Goal: Information Seeking & Learning: Learn about a topic

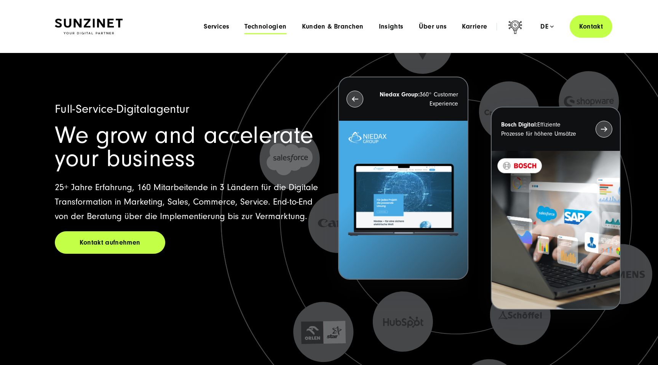
click at [269, 26] on span "Technologien" at bounding box center [265, 27] width 42 height 8
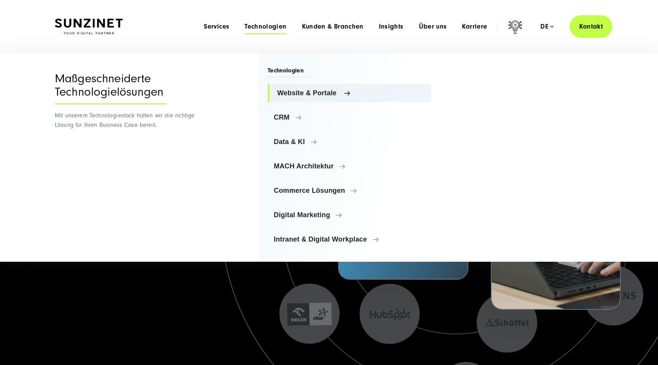
click at [295, 94] on span "Website & Portale" at bounding box center [351, 93] width 148 height 8
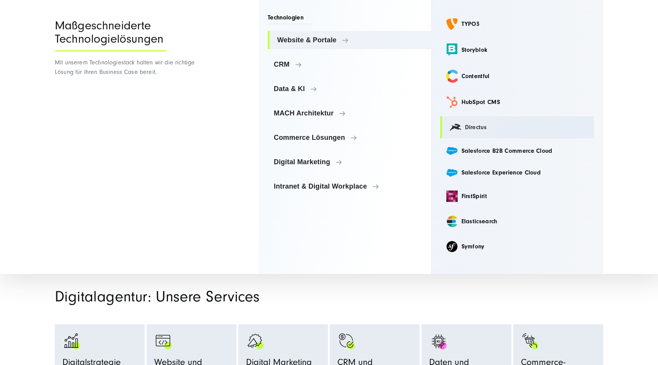
scroll to position [121, 0]
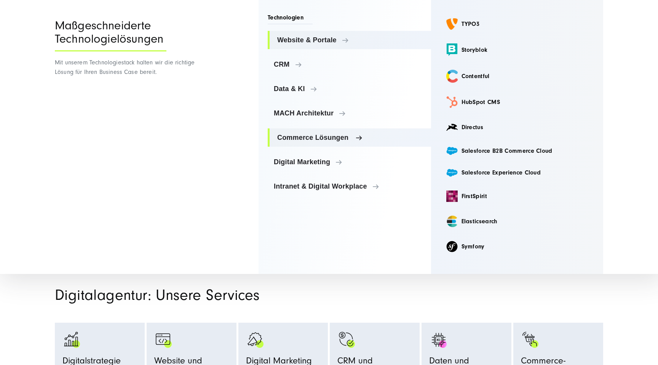
click at [330, 134] on span "Commerce Lösungen" at bounding box center [351, 138] width 148 height 8
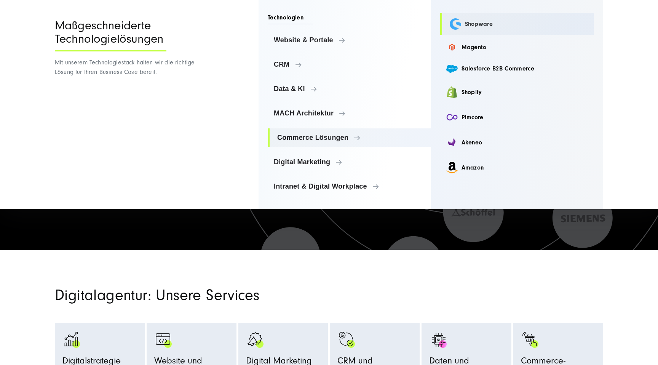
click at [470, 21] on link "Shopware" at bounding box center [517, 24] width 154 height 22
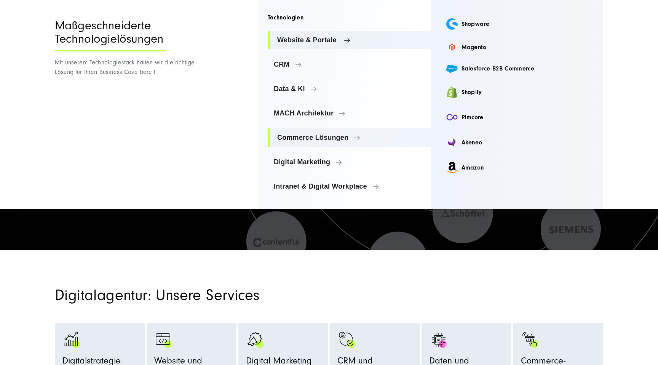
scroll to position [0, 0]
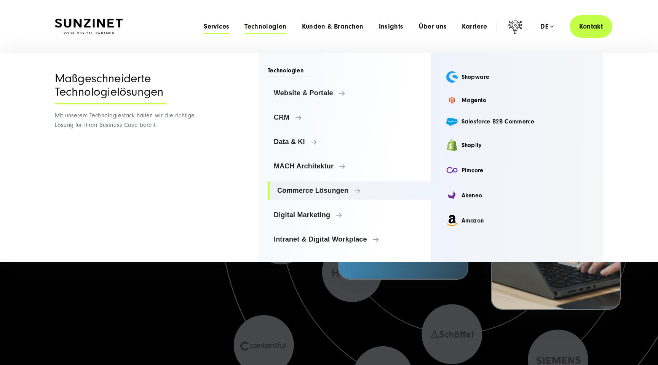
click at [222, 26] on span "Services" at bounding box center [217, 27] width 26 height 8
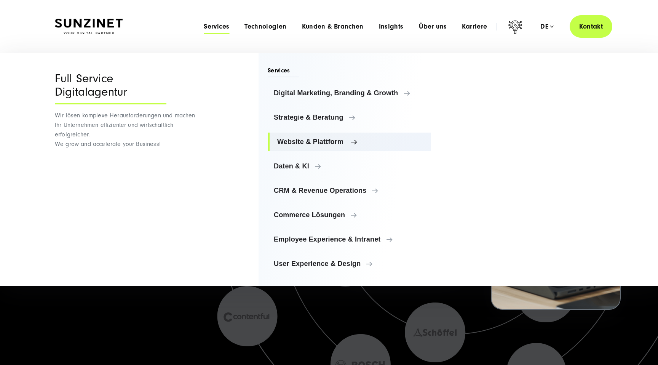
click at [310, 140] on span "Website & Plattform" at bounding box center [351, 142] width 148 height 8
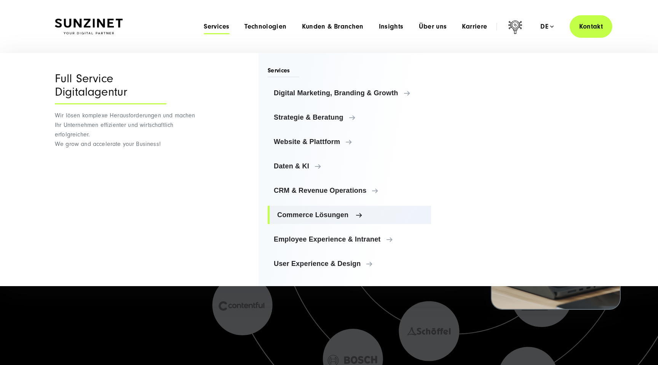
click at [312, 212] on span "Commerce Lösungen" at bounding box center [351, 215] width 148 height 8
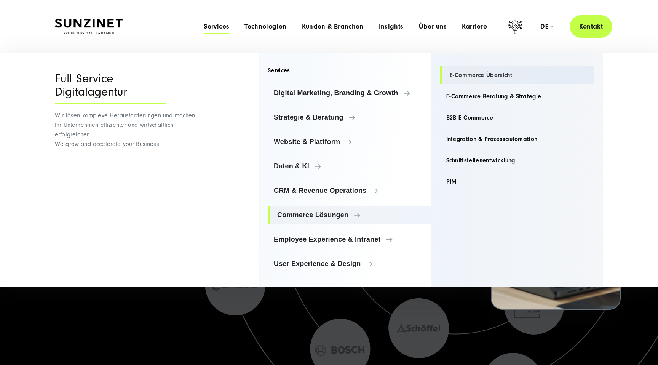
click at [473, 77] on link "E-Commerce Übersicht" at bounding box center [517, 75] width 154 height 18
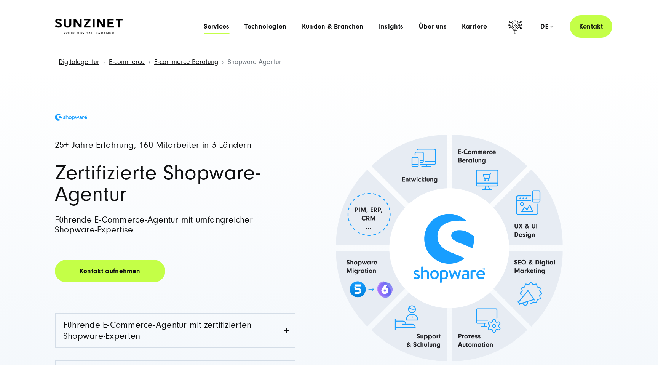
click at [222, 27] on span "Services" at bounding box center [217, 27] width 26 height 8
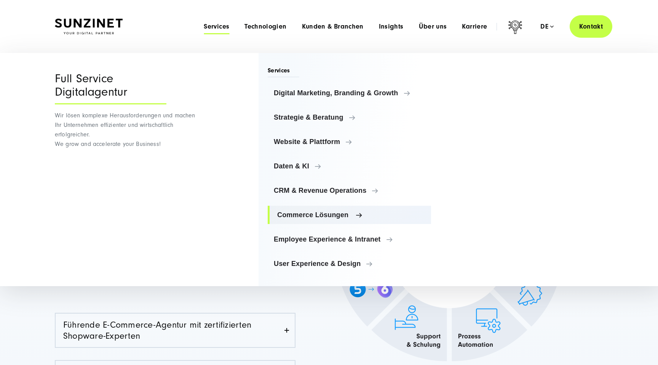
click at [307, 217] on span "Commerce Lösungen" at bounding box center [351, 215] width 148 height 8
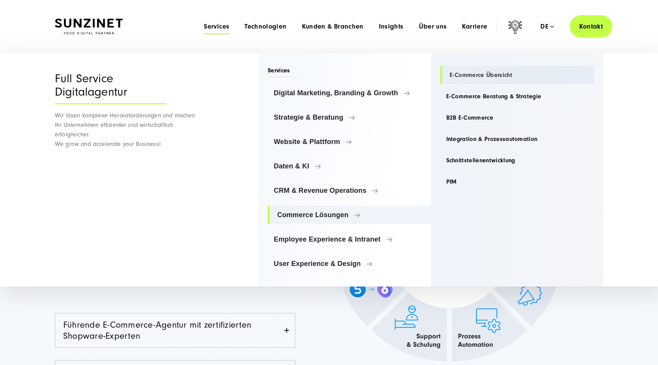
click at [472, 74] on link "E-Commerce Übersicht" at bounding box center [517, 75] width 154 height 18
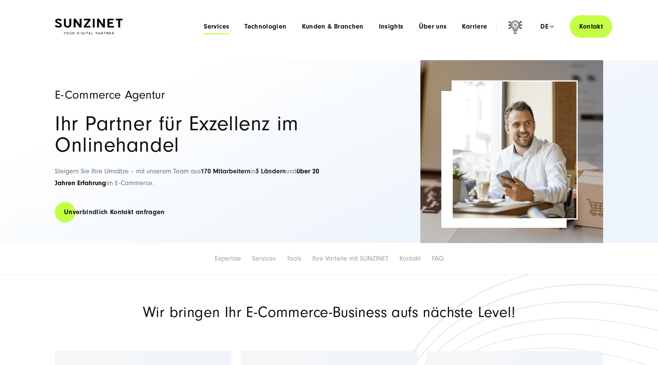
click at [218, 28] on span "Services" at bounding box center [217, 27] width 26 height 8
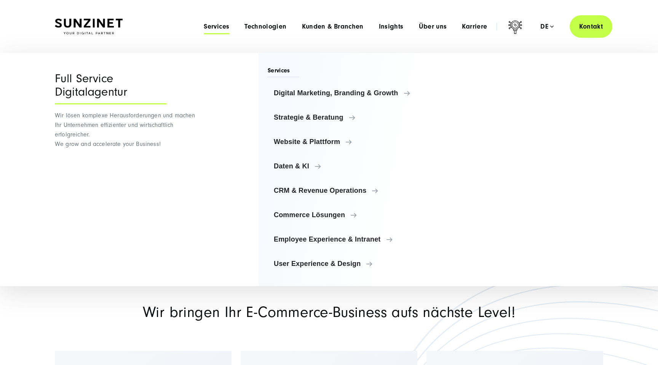
click at [397, 311] on h2 "Wir bringen Ihr E-Commerce-Business aufs nächste Level!" at bounding box center [329, 312] width 548 height 14
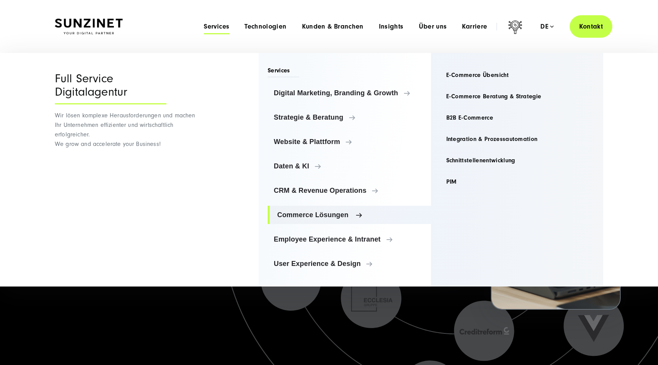
click at [333, 213] on span "Commerce Lösungen" at bounding box center [351, 215] width 148 height 8
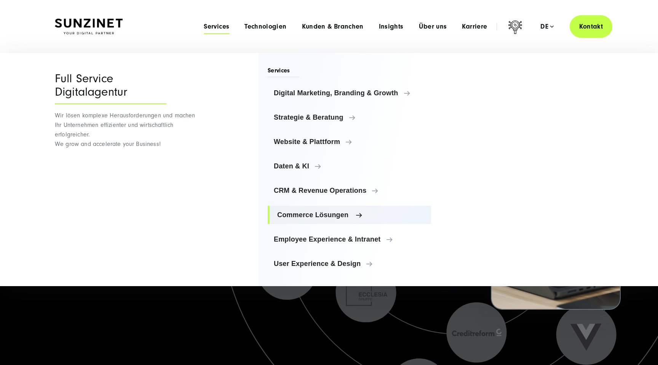
click at [329, 215] on span "Commerce Lösungen" at bounding box center [351, 215] width 148 height 8
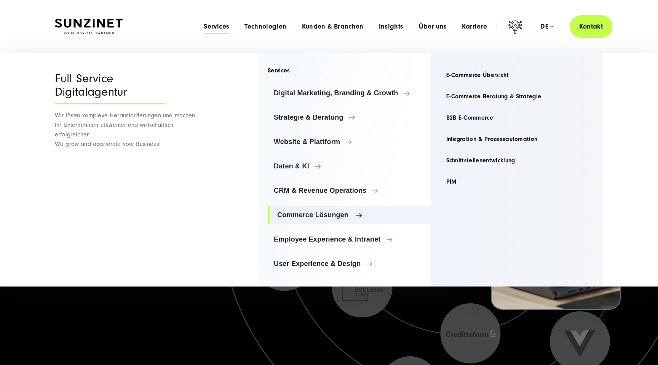
click at [328, 215] on span "Commerce Lösungen" at bounding box center [351, 215] width 148 height 8
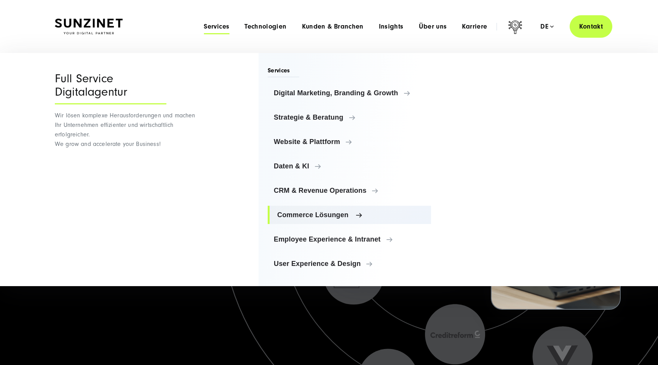
click at [349, 214] on span "Commerce Lösungen" at bounding box center [351, 215] width 148 height 8
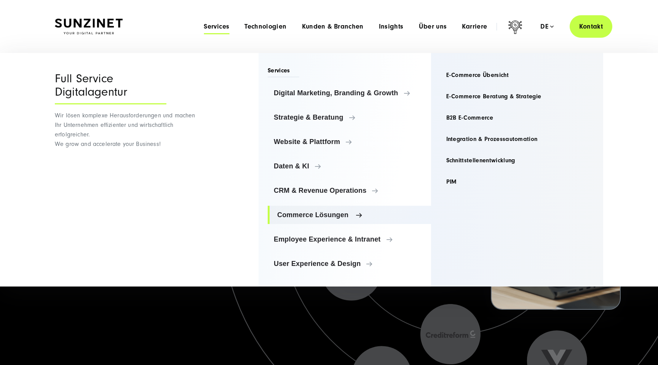
click at [353, 214] on span "Commerce Lösungen" at bounding box center [351, 215] width 148 height 8
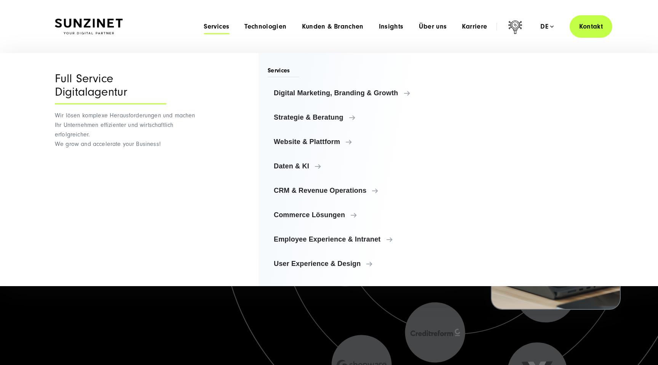
click at [213, 23] on span "Services" at bounding box center [217, 27] width 26 height 8
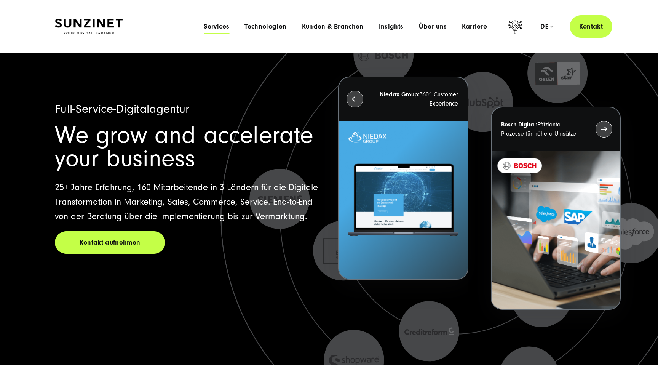
click at [213, 23] on span "Services" at bounding box center [217, 27] width 26 height 8
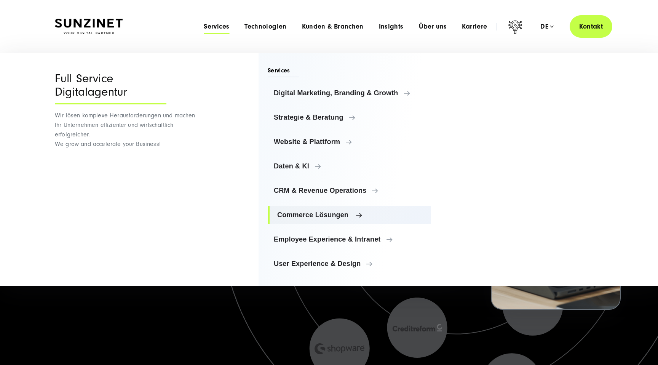
click at [318, 216] on span "Commerce Lösungen" at bounding box center [351, 215] width 148 height 8
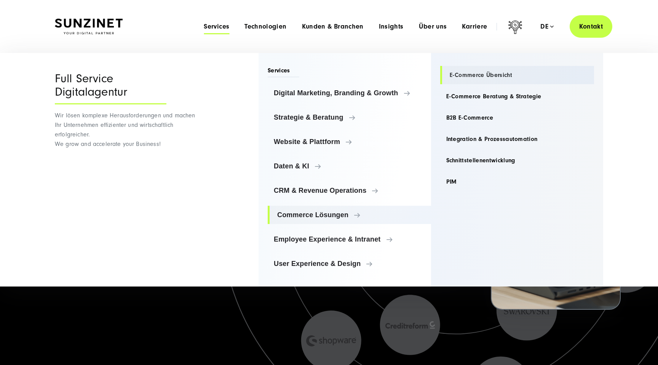
click at [469, 76] on link "E-Commerce Übersicht" at bounding box center [517, 75] width 154 height 18
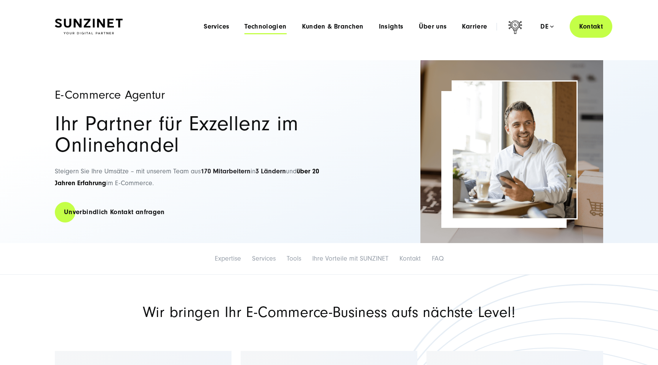
click at [271, 24] on span "Technologien" at bounding box center [265, 27] width 42 height 8
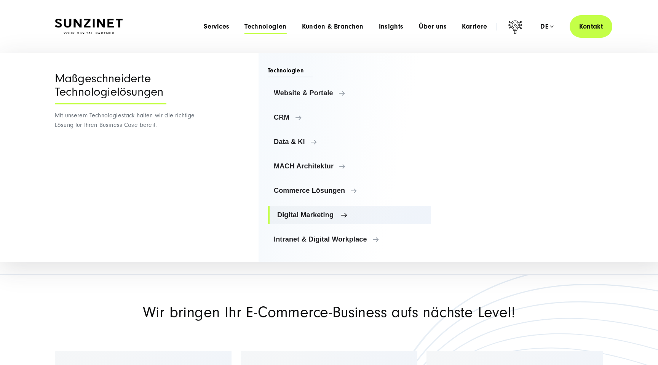
click at [313, 220] on link "Digital Marketing" at bounding box center [349, 215] width 163 height 18
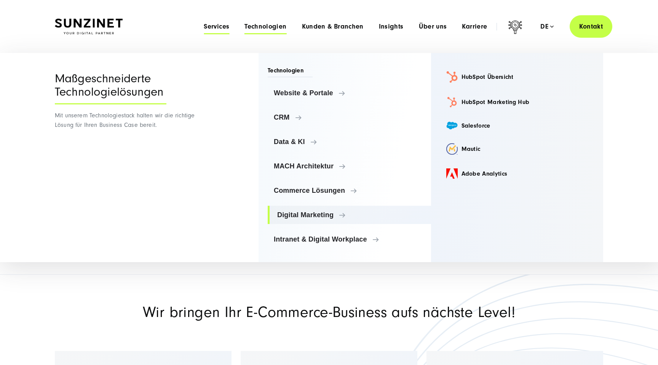
click at [228, 26] on span "Services" at bounding box center [217, 27] width 26 height 8
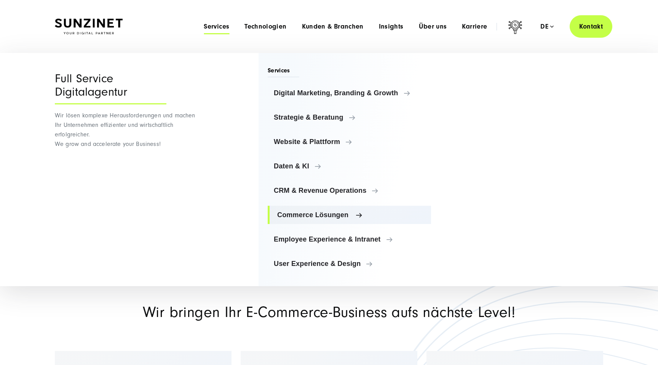
click at [312, 215] on span "Commerce Lösungen" at bounding box center [351, 215] width 148 height 8
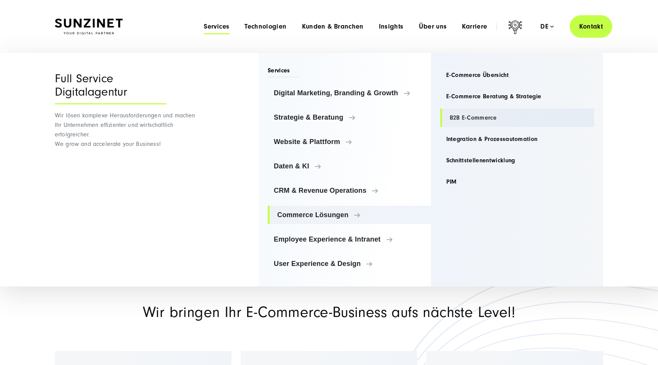
click at [479, 121] on link "B2B E-Commerce" at bounding box center [517, 117] width 154 height 18
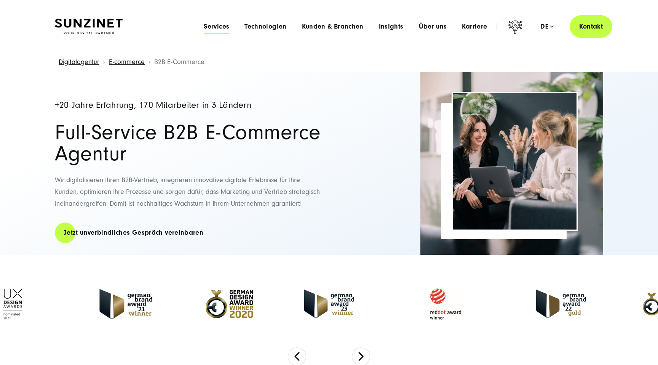
click at [218, 27] on span "Services" at bounding box center [217, 27] width 26 height 8
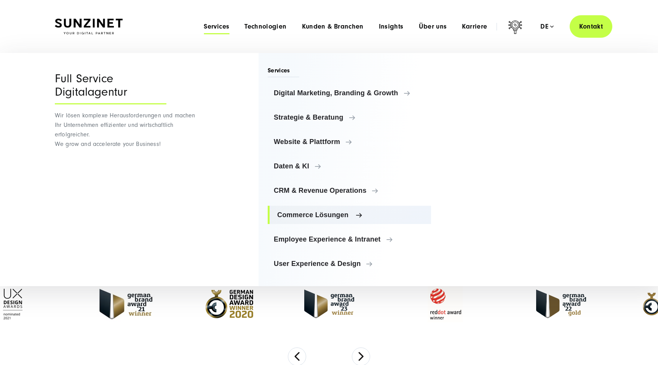
click at [336, 215] on span "Commerce Lösungen" at bounding box center [351, 215] width 148 height 8
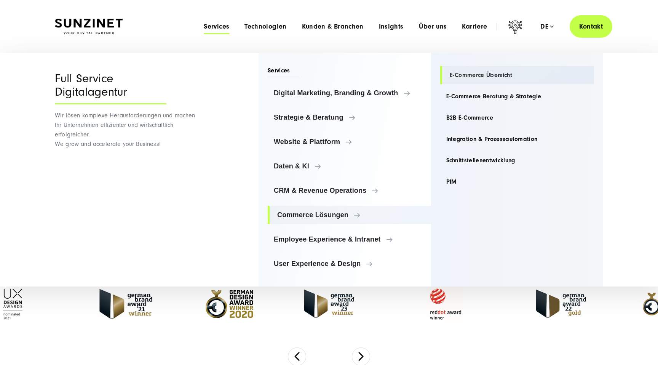
click at [478, 73] on link "E-Commerce Übersicht" at bounding box center [517, 75] width 154 height 18
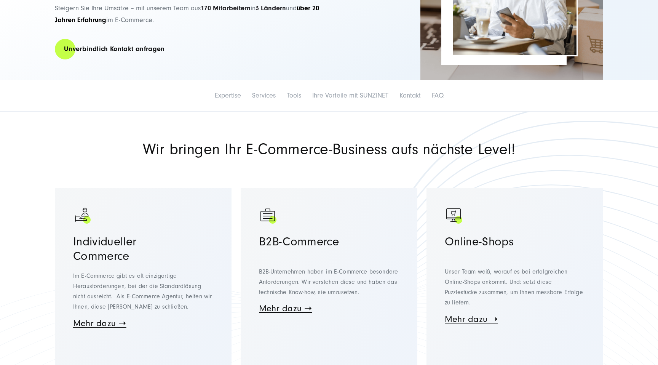
scroll to position [244, 0]
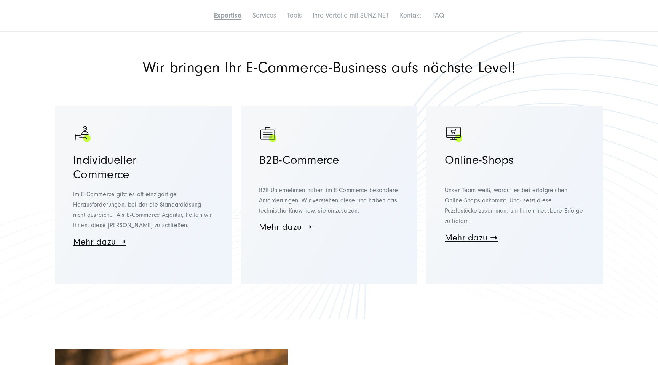
click at [288, 223] on link "Mehr dazu ➝" at bounding box center [285, 227] width 53 height 10
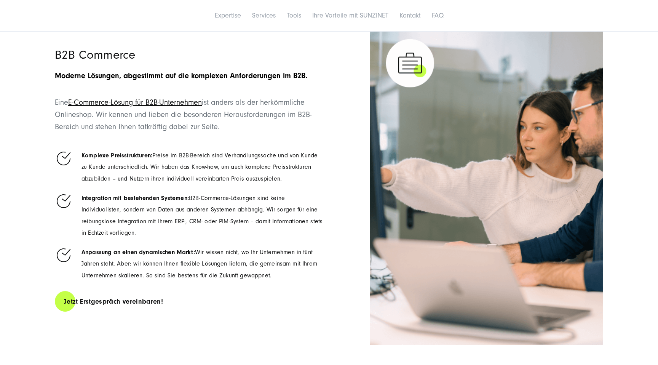
scroll to position [1284, 0]
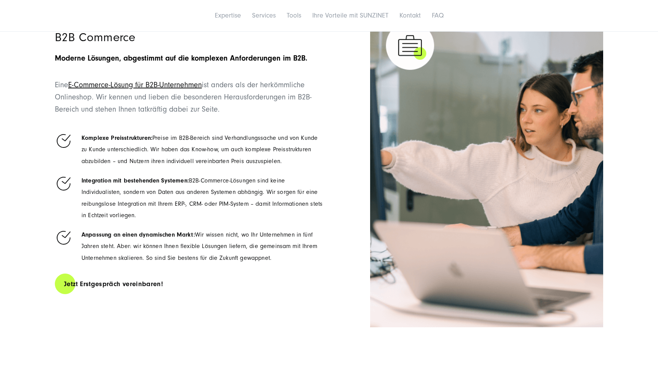
click at [213, 260] on li "Anpassung an einen dynamischen Markt: Wir wissen nicht, wo Ihr Unternehmen in f…" at bounding box center [189, 246] width 269 height 35
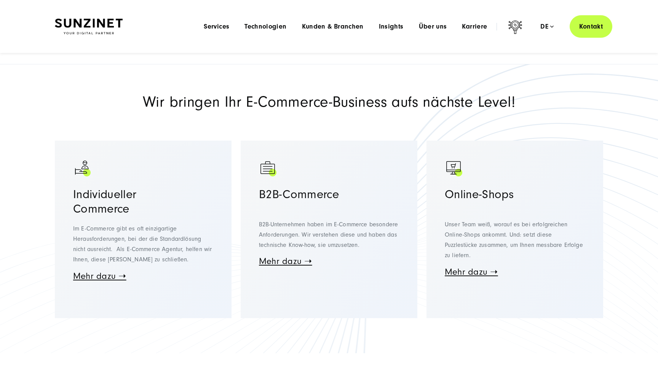
scroll to position [204, 0]
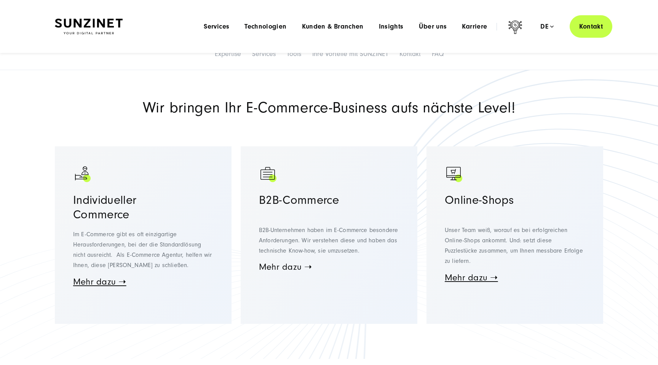
click at [284, 264] on link "Mehr dazu ➝" at bounding box center [285, 266] width 53 height 10
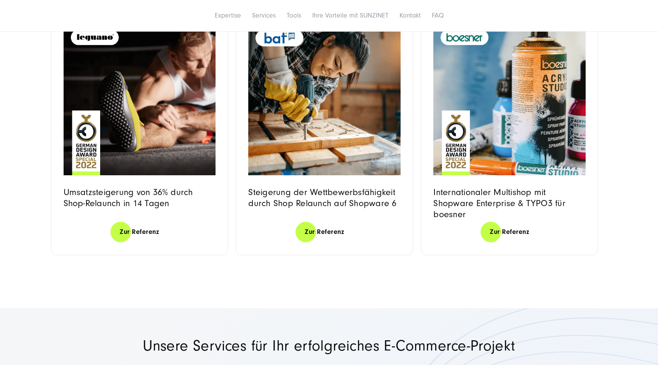
scroll to position [2412, 0]
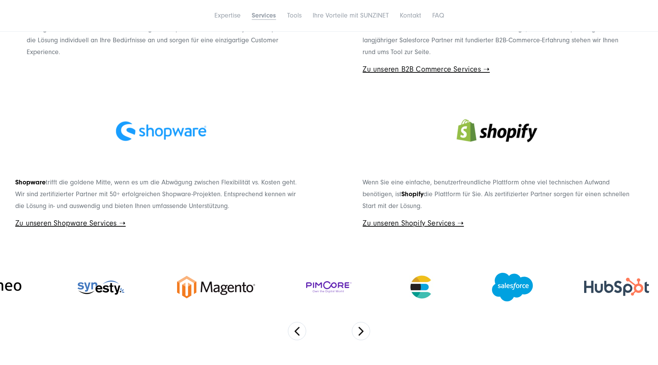
scroll to position [3226, 0]
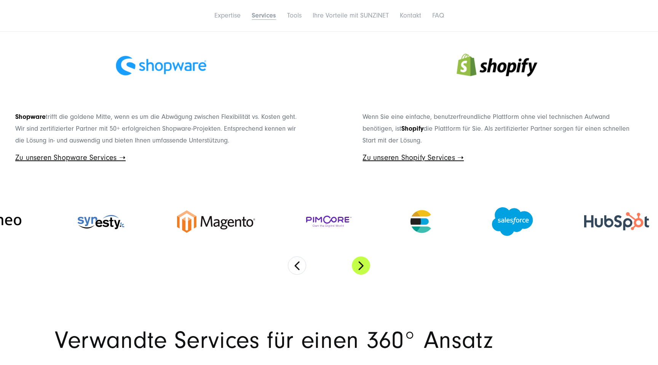
click at [367, 271] on button "Next" at bounding box center [361, 265] width 18 height 18
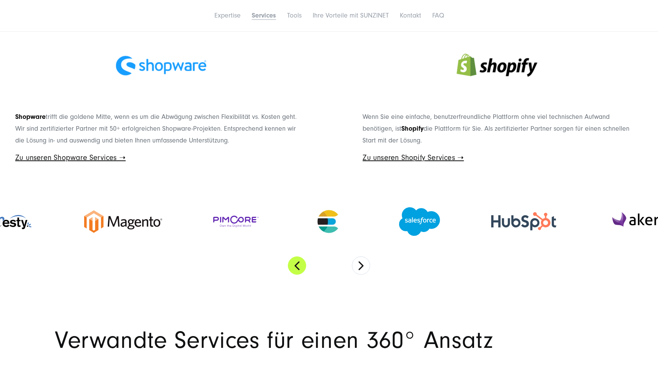
click at [299, 265] on button "Previous" at bounding box center [297, 265] width 18 height 18
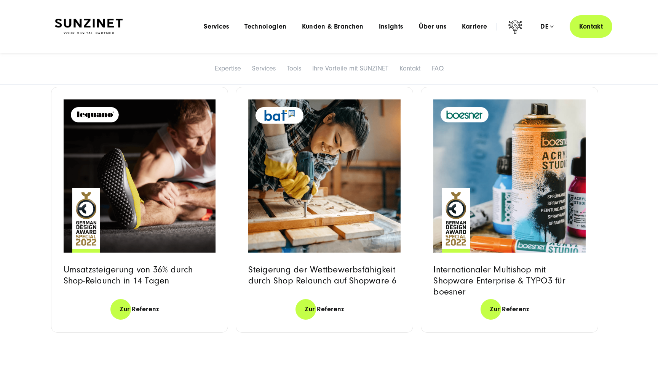
scroll to position [2324, 0]
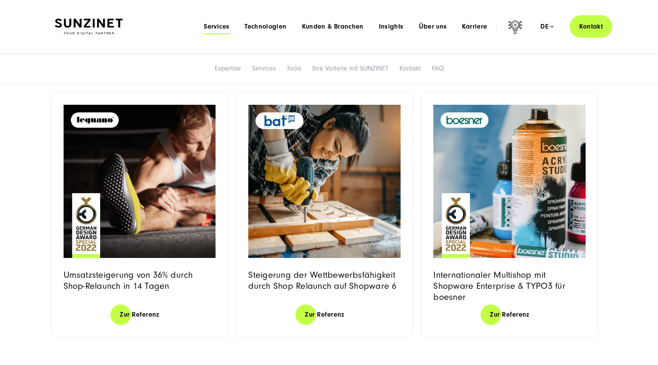
click at [229, 28] on span "Services" at bounding box center [217, 27] width 26 height 8
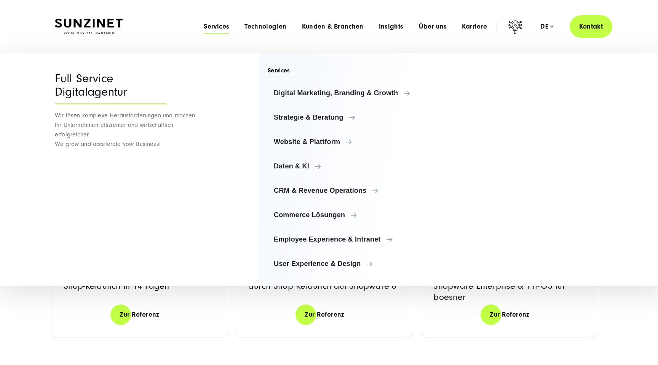
click at [366, 300] on div "Steigerung der Wettbewerbsfähigkeit durch Shop Relaunch auf Shopware 6" at bounding box center [324, 286] width 152 height 34
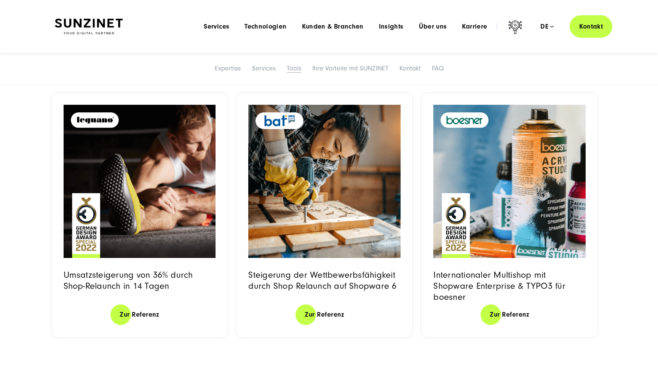
click at [293, 68] on link "Tools" at bounding box center [294, 68] width 14 height 8
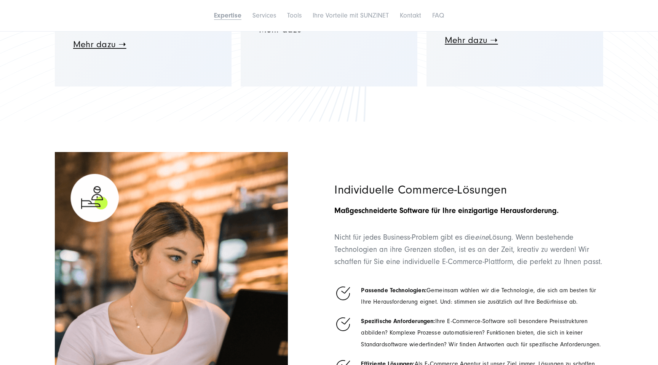
scroll to position [454, 0]
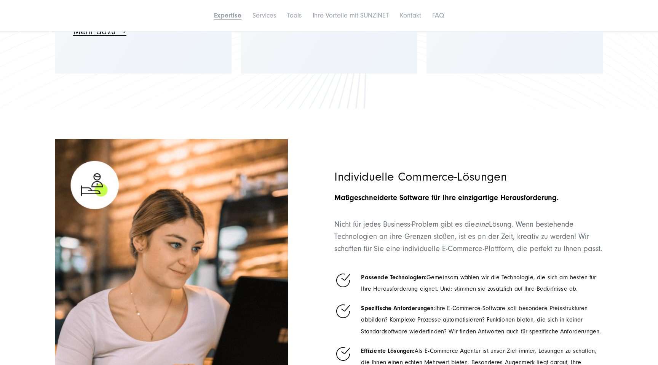
click at [256, 20] on li "Services" at bounding box center [264, 16] width 33 height 16
click at [258, 18] on link "Services" at bounding box center [264, 15] width 24 height 8
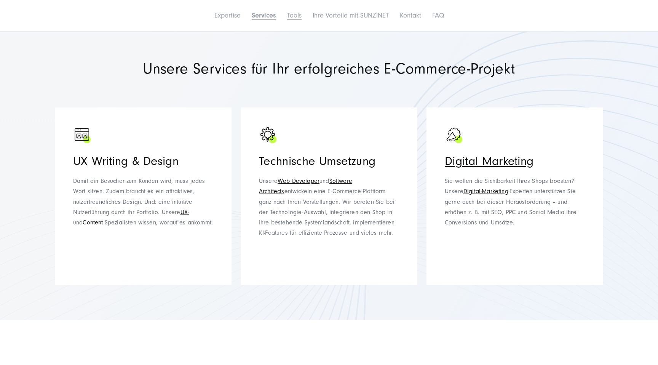
click at [296, 16] on link "Tools" at bounding box center [294, 15] width 14 height 8
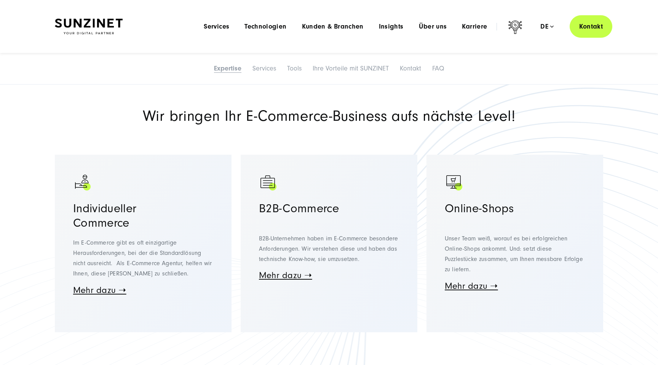
scroll to position [0, 0]
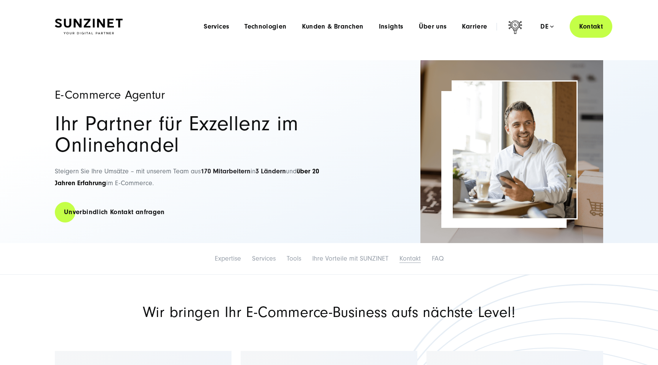
click at [412, 255] on link "Kontakt" at bounding box center [409, 258] width 21 height 8
click at [263, 26] on span "Technologien" at bounding box center [265, 27] width 42 height 8
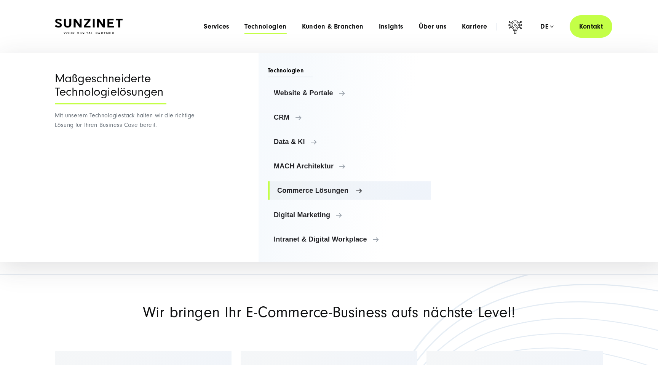
click at [326, 190] on span "Commerce Lösungen" at bounding box center [351, 191] width 148 height 8
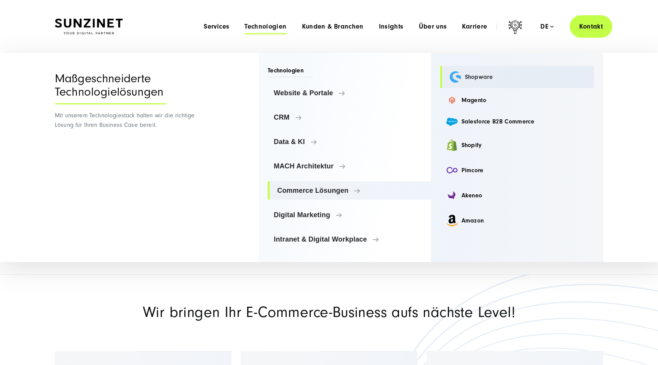
click at [475, 78] on link "Shopware" at bounding box center [517, 77] width 154 height 22
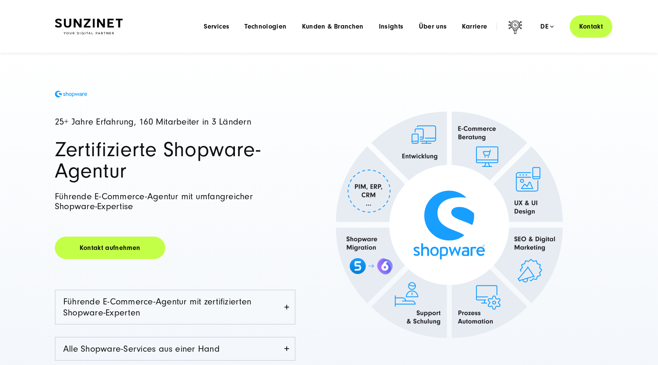
scroll to position [23, 0]
click at [221, 27] on span "Services" at bounding box center [217, 27] width 26 height 8
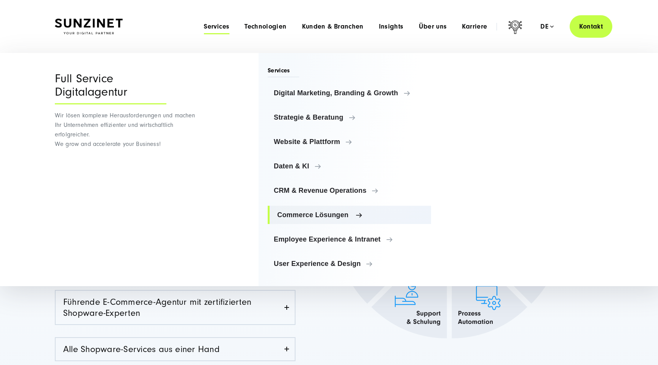
click at [336, 216] on span "Commerce Lösungen" at bounding box center [351, 215] width 148 height 8
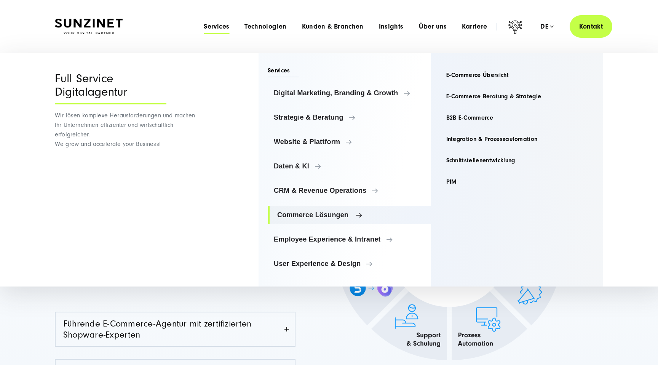
scroll to position [0, 0]
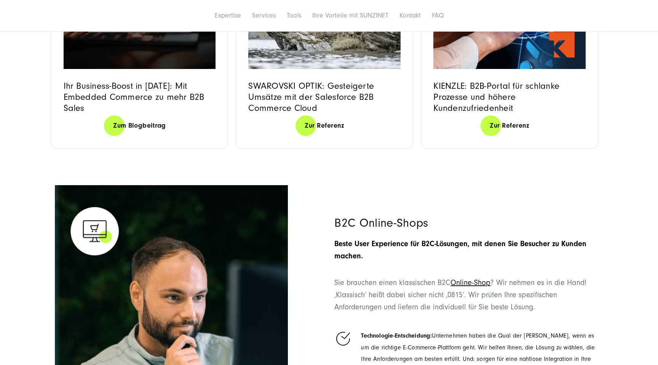
scroll to position [1966, 0]
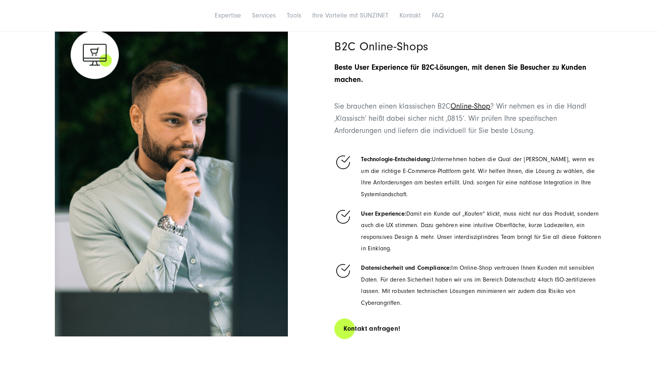
click at [415, 174] on li "Technologie-Entscheidung: Unternehmen haben die Qual der Wahl, wenn es um die r…" at bounding box center [468, 176] width 269 height 46
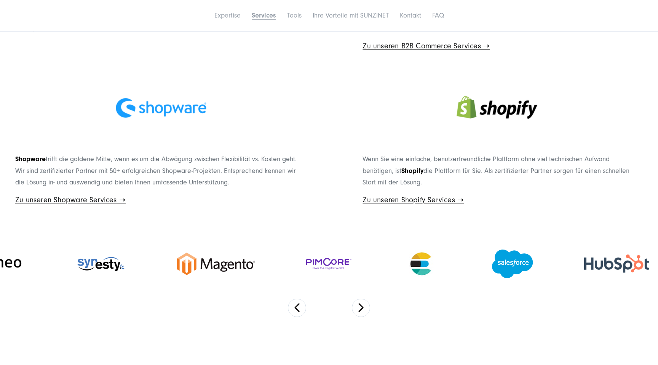
scroll to position [3212, 0]
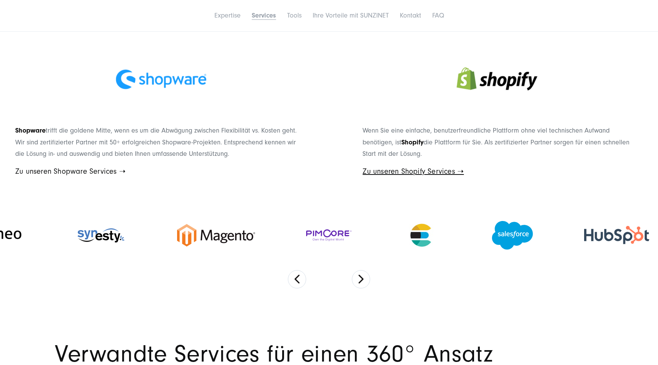
click at [110, 172] on link "Zu unseren Shopware Services ➝" at bounding box center [70, 171] width 110 height 8
click at [392, 172] on link "Zu unseren Shopify Services ➝" at bounding box center [412, 171] width 101 height 8
click at [109, 169] on link "Zu unseren Shopware Services ➝" at bounding box center [70, 171] width 110 height 8
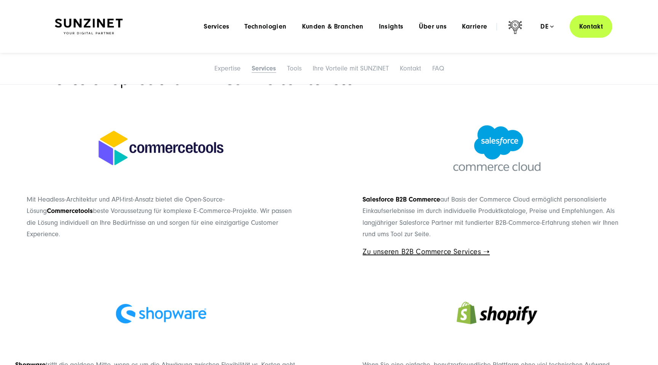
scroll to position [3049, 0]
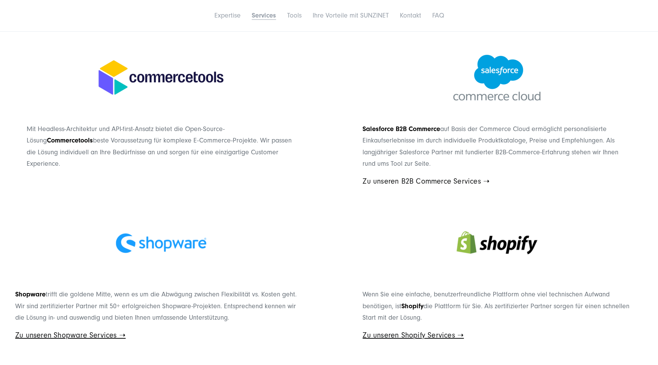
click at [426, 179] on link "Zu unseren B2B Commerce Services ➝" at bounding box center [425, 181] width 127 height 8
click at [448, 179] on link "Zu unseren B2B Commerce Services ➝" at bounding box center [425, 181] width 127 height 8
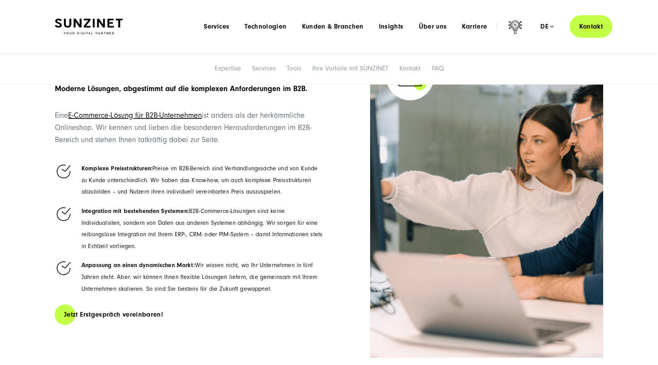
scroll to position [1253, 0]
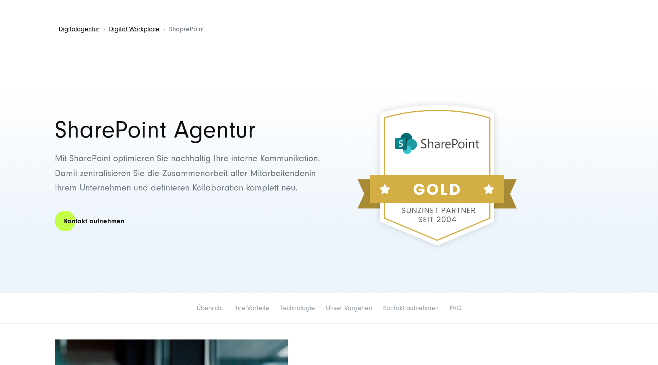
scroll to position [33, 0]
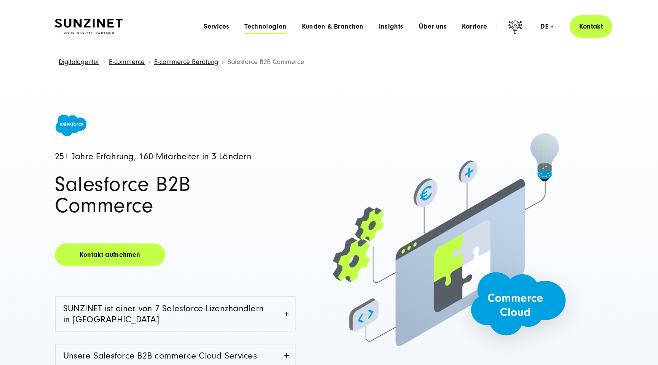
click at [263, 26] on span "Technologien" at bounding box center [265, 27] width 42 height 8
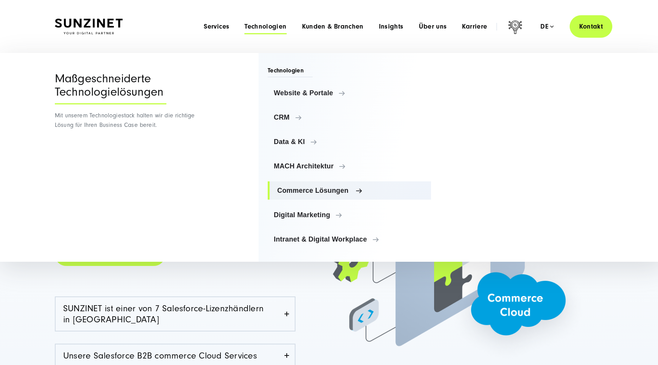
click at [324, 192] on span "Commerce Lösungen" at bounding box center [351, 191] width 148 height 8
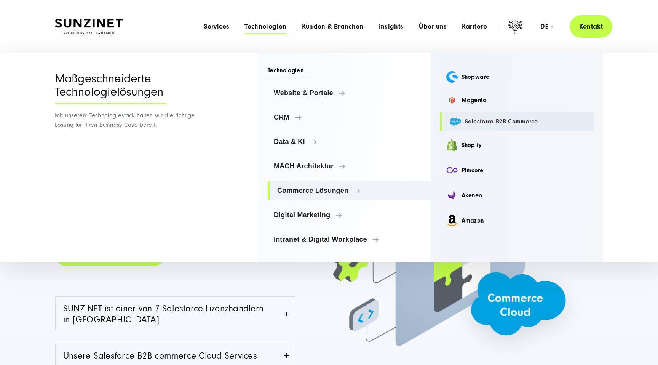
click at [483, 120] on link "Salesforce B2B Commerce" at bounding box center [517, 121] width 154 height 19
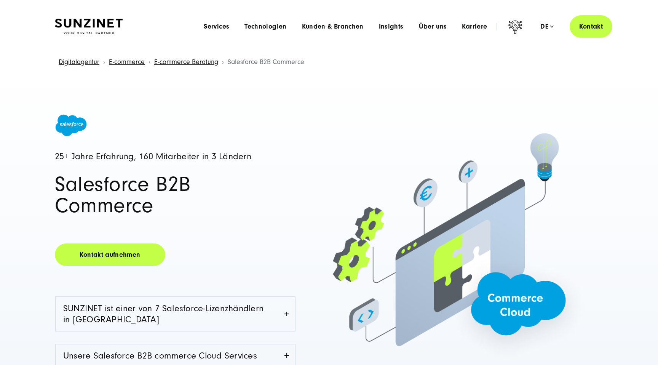
click at [274, 195] on h1 "Salesforce B2B Commerce" at bounding box center [175, 195] width 241 height 43
